Goal: Find specific page/section: Find specific page/section

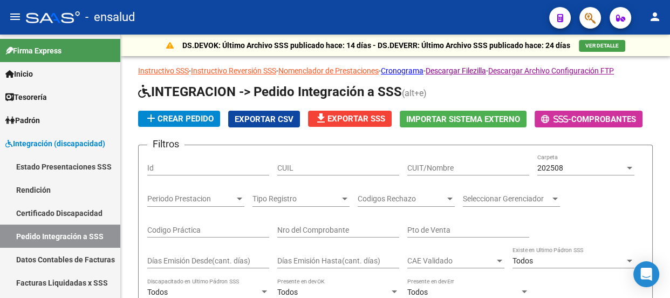
scroll to position [483, 0]
click at [606, 45] on span "VER DETALLE" at bounding box center [601, 46] width 33 height 6
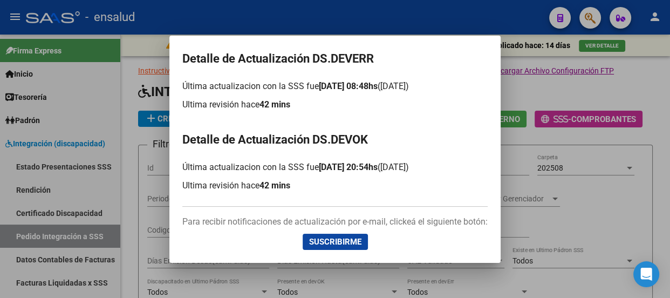
drag, startPoint x: 590, startPoint y: 93, endPoint x: 328, endPoint y: 86, distance: 262.1
click at [589, 93] on div at bounding box center [335, 149] width 670 height 298
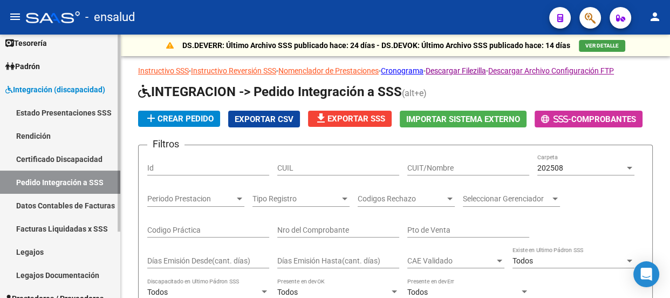
scroll to position [88, 0]
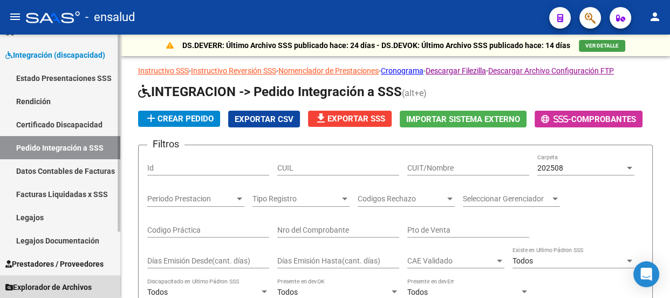
click at [51, 285] on span "Explorador de Archivos" at bounding box center [48, 287] width 86 height 12
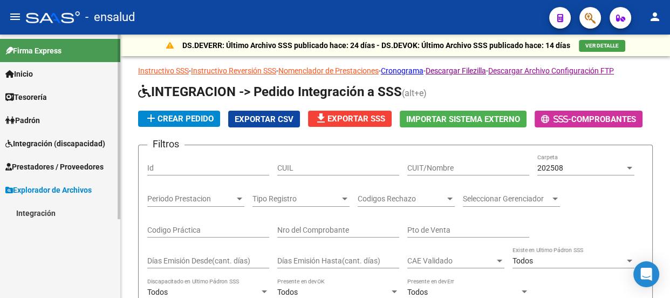
scroll to position [0, 0]
click at [46, 214] on link "Integración" at bounding box center [60, 212] width 120 height 23
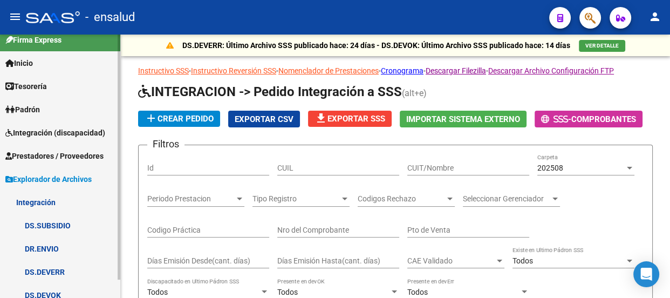
scroll to position [19, 0]
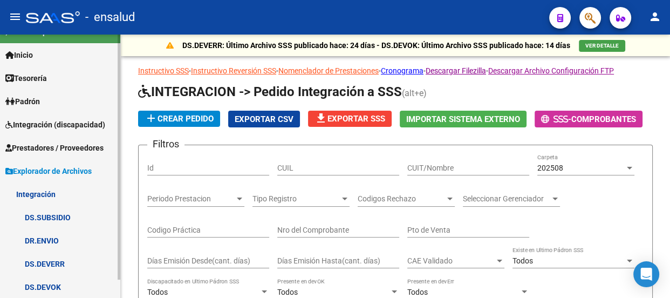
click at [53, 283] on link "DS.DEVOK" at bounding box center [60, 286] width 120 height 23
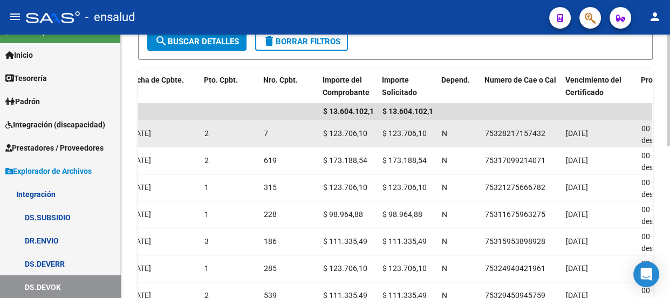
scroll to position [196, 0]
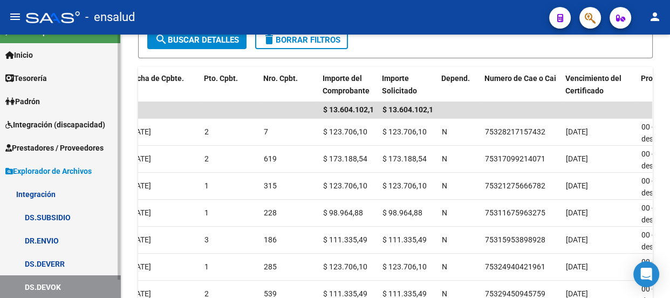
click at [57, 261] on link "DS.DEVERR" at bounding box center [60, 263] width 120 height 23
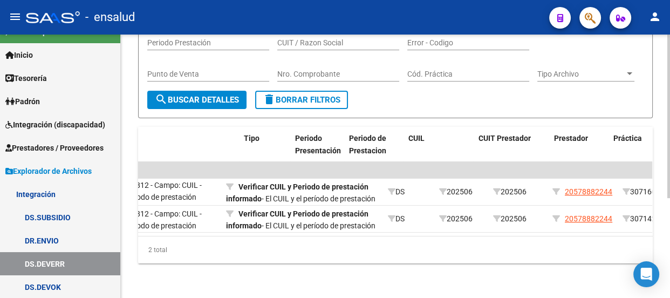
scroll to position [0, 308]
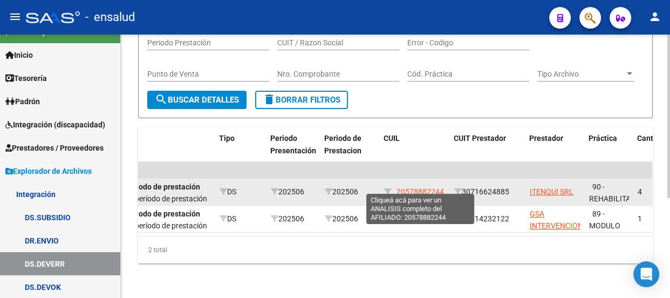
click at [414, 188] on span "20578882244" at bounding box center [419, 191] width 47 height 9
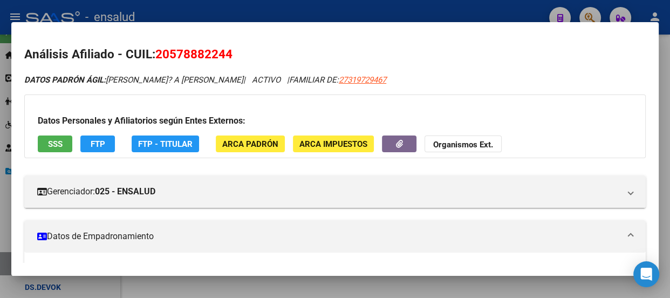
click at [361, 15] on div at bounding box center [335, 149] width 670 height 298
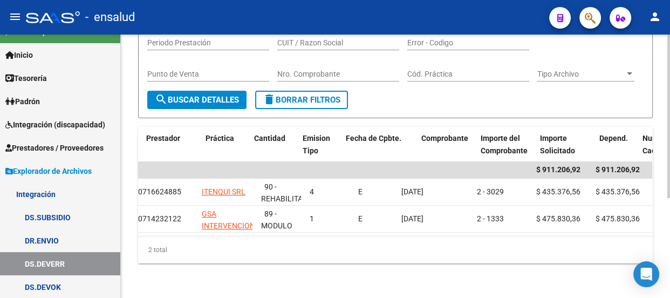
scroll to position [0, 701]
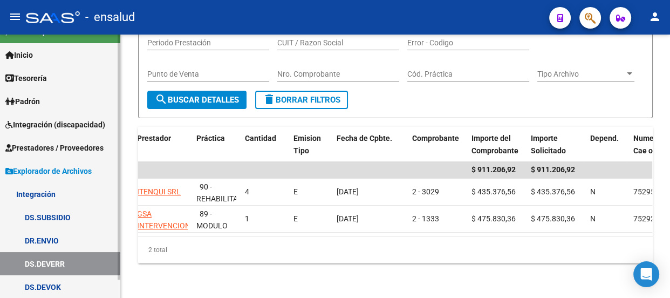
click at [115, 205] on div "Firma Express Inicio Calendario SSS Instructivos Contacto OS Tesorería Extracto…" at bounding box center [61, 157] width 123 height 283
click at [44, 286] on link "DS.DEVOK" at bounding box center [60, 286] width 120 height 23
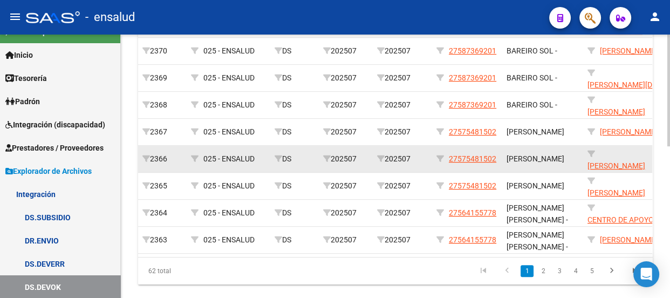
scroll to position [308, 0]
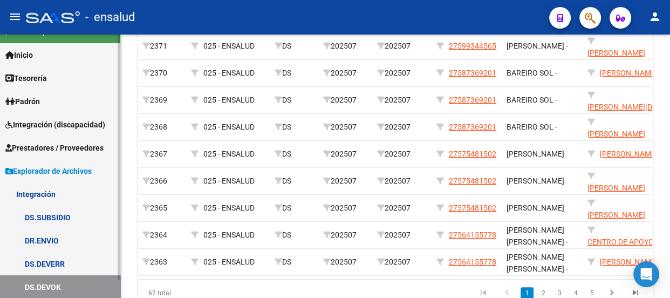
click at [59, 216] on link "DS.SUBSIDIO" at bounding box center [60, 216] width 120 height 23
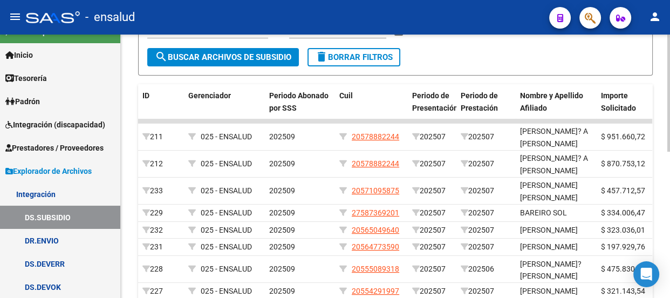
scroll to position [113, 0]
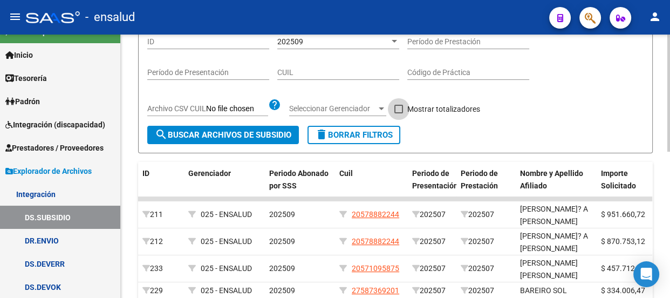
click at [400, 107] on span at bounding box center [398, 109] width 9 height 9
click at [398, 113] on input "Mostrar totalizadores" at bounding box center [398, 113] width 1 height 1
checkbox input "true"
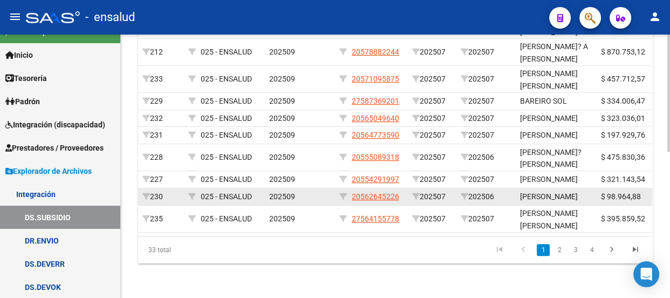
scroll to position [328, 0]
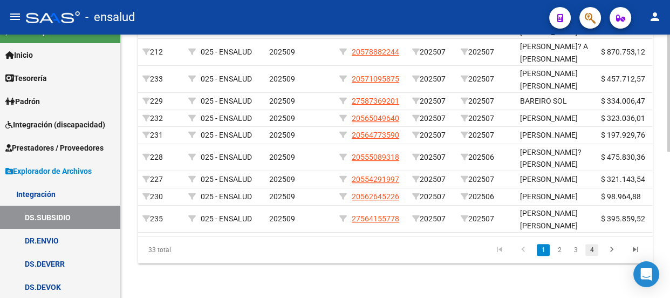
click at [593, 251] on link "4" at bounding box center [591, 250] width 13 height 12
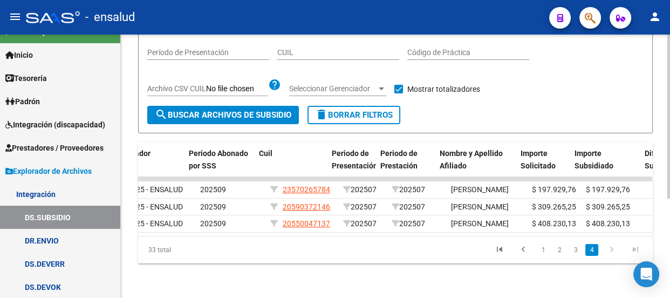
scroll to position [0, 87]
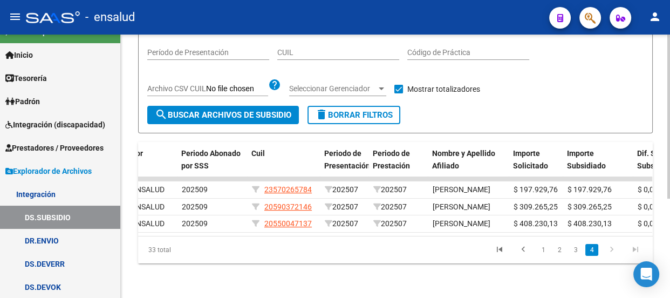
click at [251, 110] on span "search Buscar Archivos de Subsidio" at bounding box center [223, 115] width 136 height 10
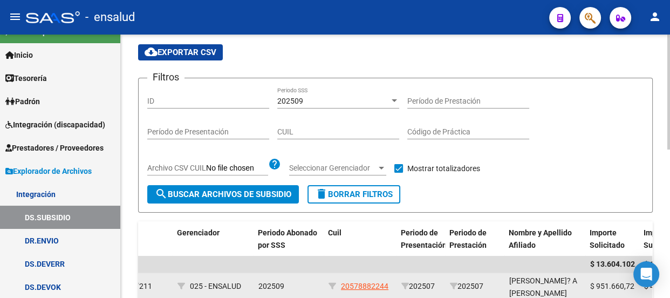
scroll to position [0, 0]
